Goal: Find specific page/section: Find specific page/section

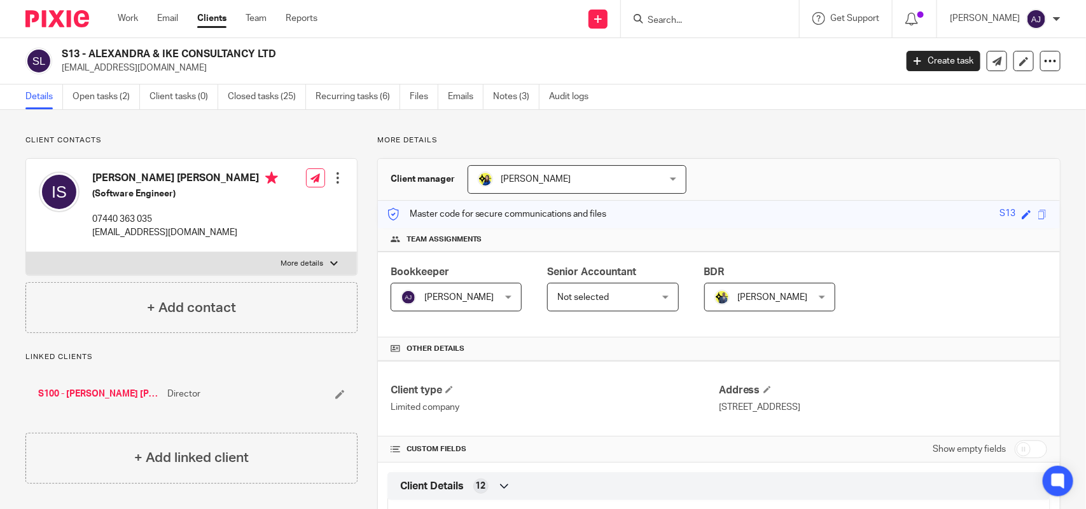
click at [691, 20] on input "Search" at bounding box center [703, 20] width 114 height 11
paste input "HYGGELAB LTD"
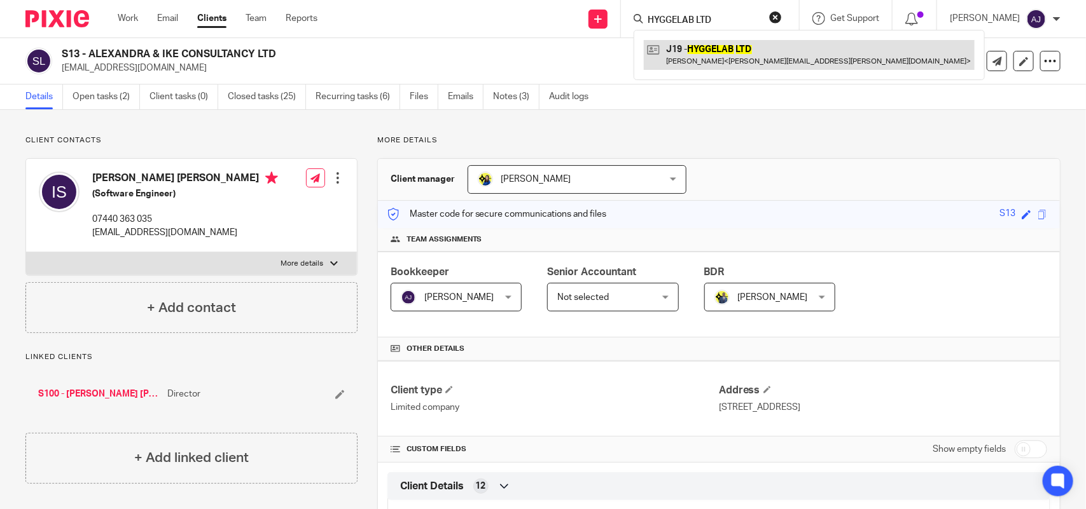
type input "HYGGELAB LTD"
click at [756, 48] on link at bounding box center [809, 54] width 331 height 29
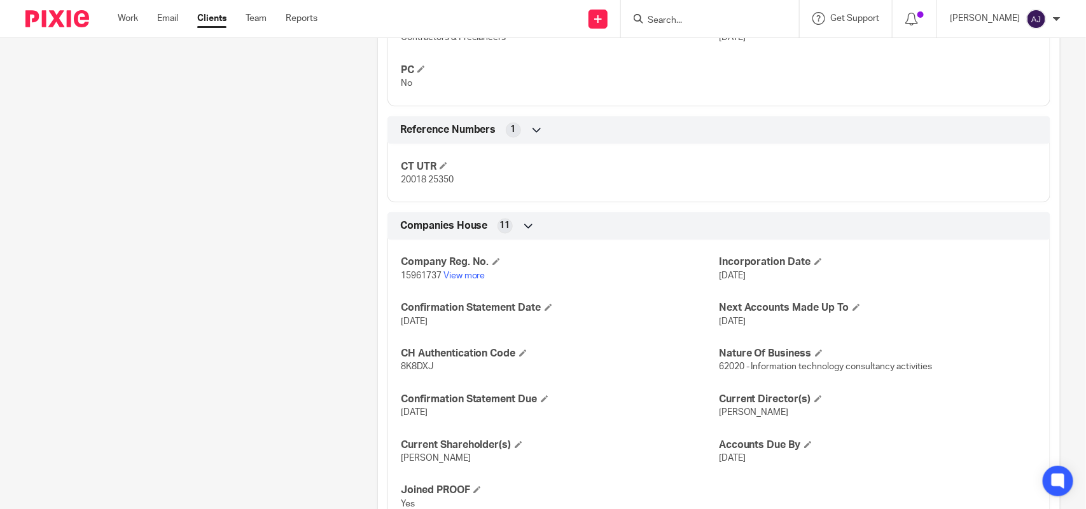
scroll to position [875, 0]
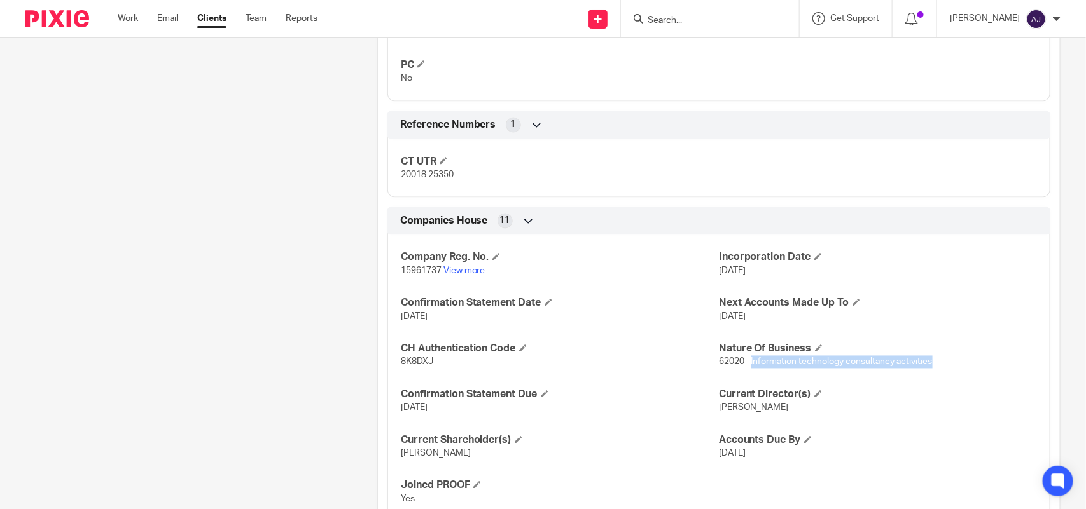
drag, startPoint x: 960, startPoint y: 370, endPoint x: 742, endPoint y: 361, distance: 218.4
click at [744, 361] on p "62020 - Information technology consultancy activities" at bounding box center [878, 362] width 318 height 13
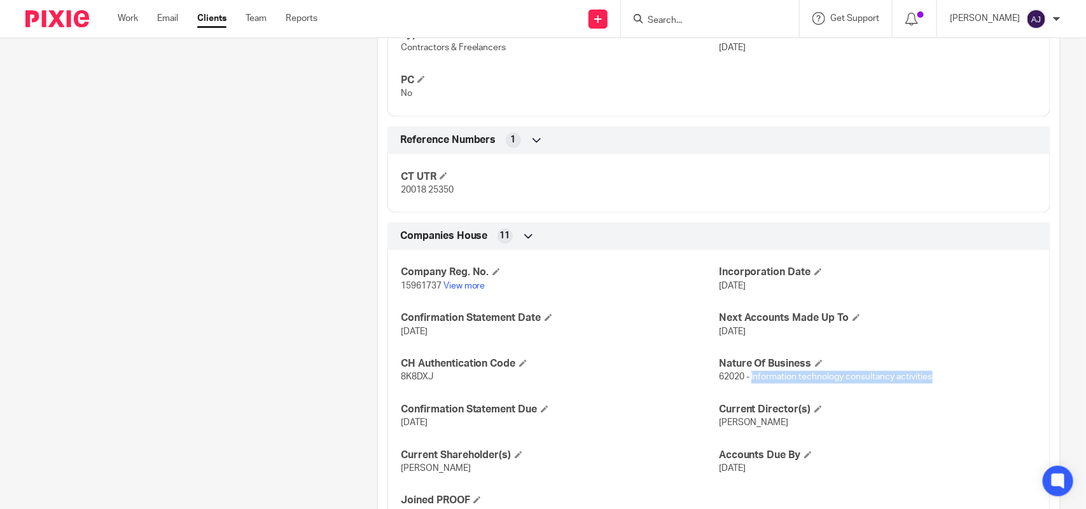
scroll to position [716, 0]
